Goal: Task Accomplishment & Management: Complete application form

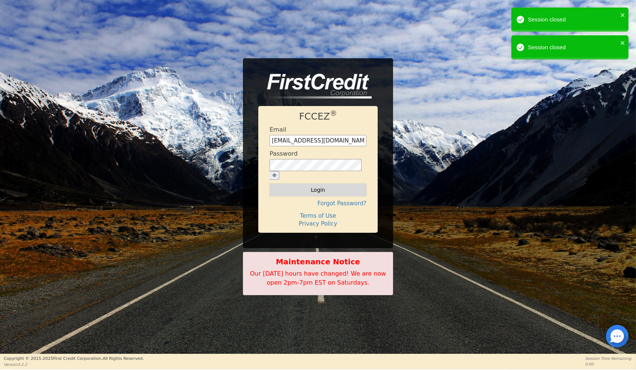
click at [321, 187] on button "Login" at bounding box center [318, 189] width 97 height 13
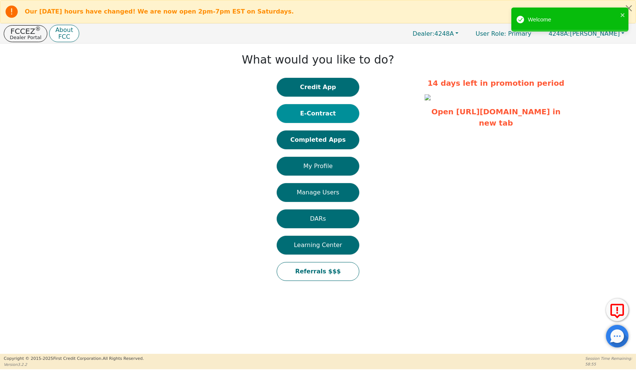
click at [330, 117] on button "E-Contract" at bounding box center [318, 113] width 83 height 19
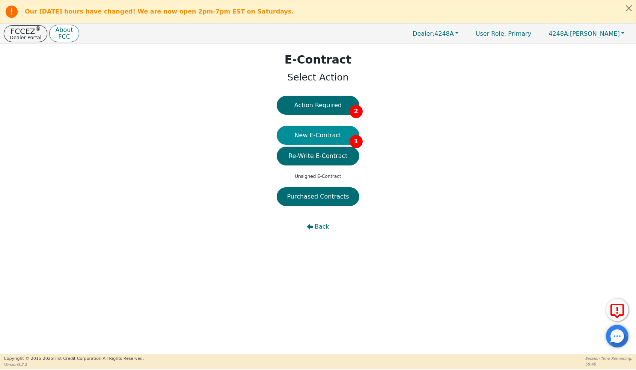
click at [330, 142] on button "New E-Contract 1" at bounding box center [318, 135] width 83 height 19
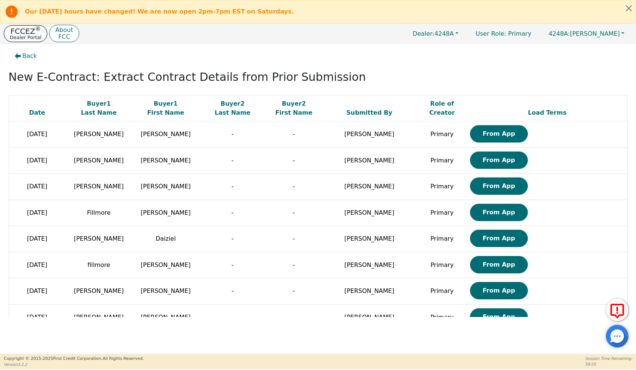
click at [28, 34] on p "FCCEZ ®" at bounding box center [26, 31] width 32 height 8
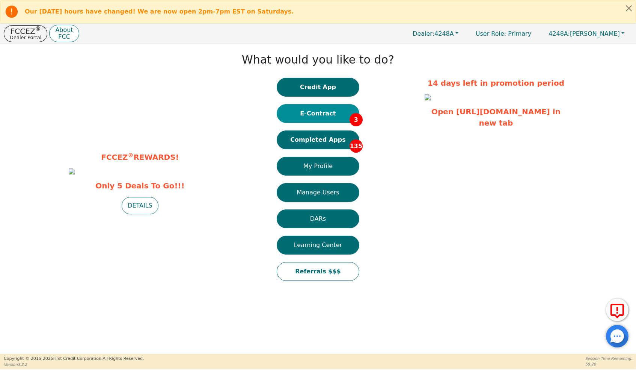
click at [326, 118] on button "E-Contract 3" at bounding box center [318, 113] width 83 height 19
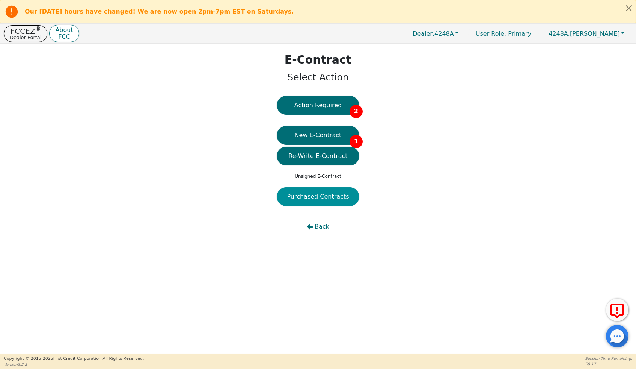
click at [324, 204] on button "Purchased Contracts" at bounding box center [318, 196] width 83 height 19
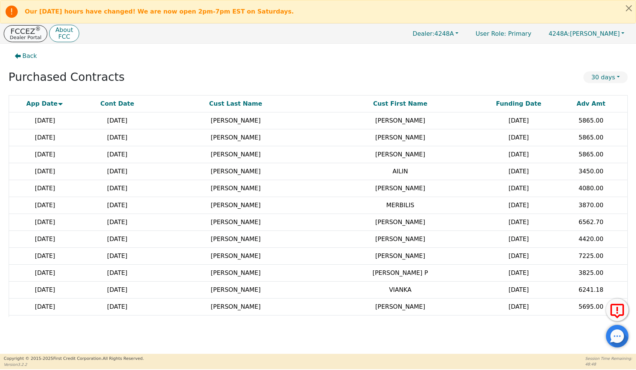
click at [32, 35] on p "FCCEZ ®" at bounding box center [26, 31] width 32 height 8
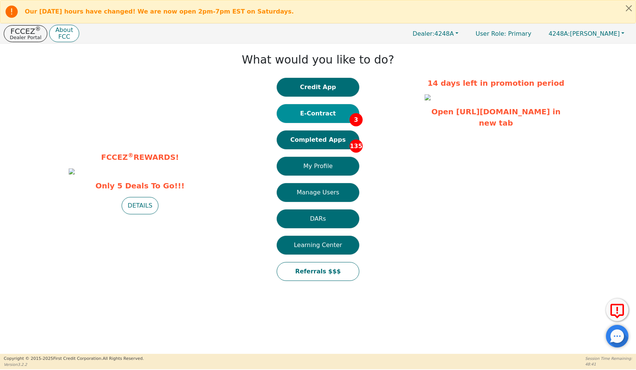
click at [328, 121] on button "E-Contract 3" at bounding box center [318, 113] width 83 height 19
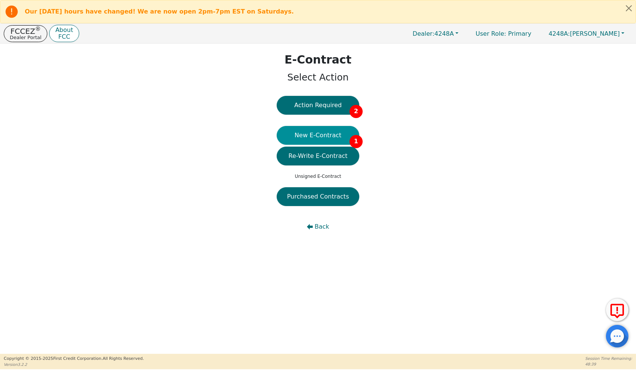
click at [327, 141] on button "New E-Contract 1" at bounding box center [318, 135] width 83 height 19
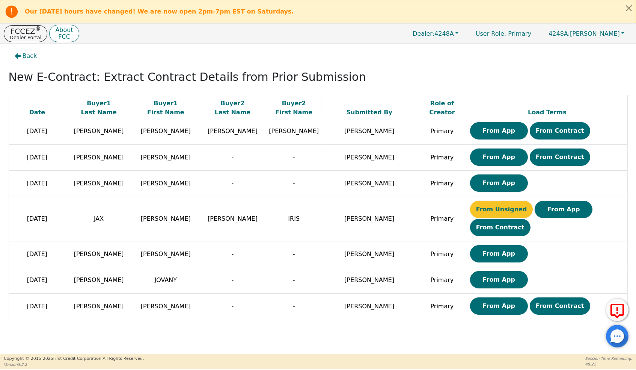
scroll to position [317, 0]
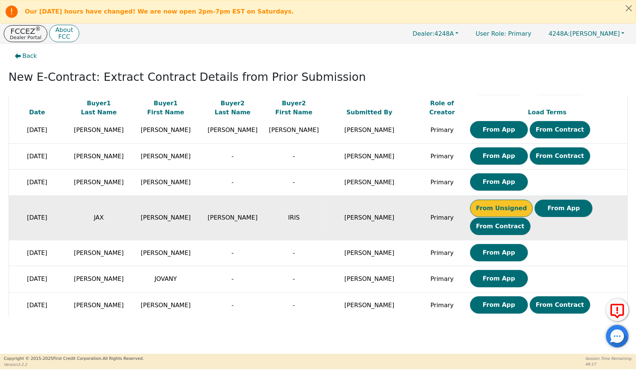
click at [485, 217] on button "From Unsigned" at bounding box center [501, 207] width 63 height 17
